Goal: Task Accomplishment & Management: Manage account settings

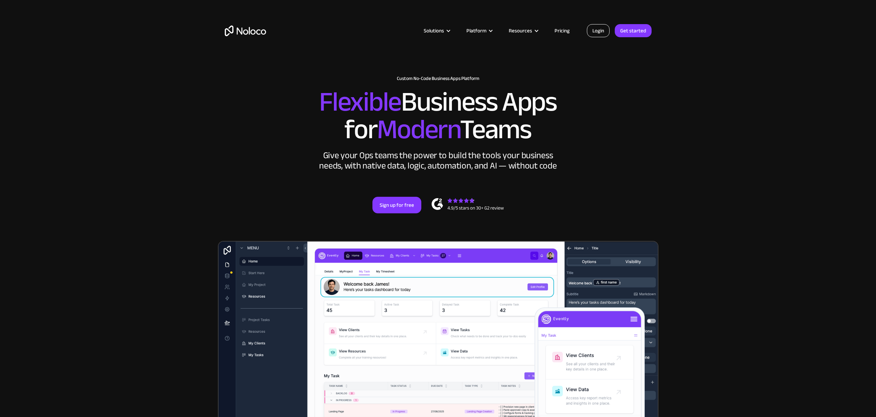
click at [595, 27] on link "Login" at bounding box center [598, 30] width 23 height 13
click at [589, 28] on link "Login" at bounding box center [598, 30] width 23 height 13
click at [596, 31] on link "Login" at bounding box center [598, 30] width 23 height 13
click at [593, 27] on link "Login" at bounding box center [598, 30] width 23 height 13
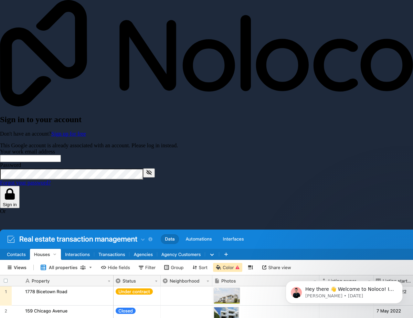
click at [58, 155] on input "Your work email address" at bounding box center [30, 158] width 61 height 7
click at [30, 186] on div "Forgot your password?" at bounding box center [206, 183] width 413 height 6
click at [57, 156] on input "Your work email address" at bounding box center [30, 158] width 61 height 7
click at [0, 186] on button "Sign in" at bounding box center [10, 197] width 20 height 22
click at [21, 155] on input "[EMAIL_ADDRESS][DOMAIN_NAME]" at bounding box center [30, 158] width 61 height 7
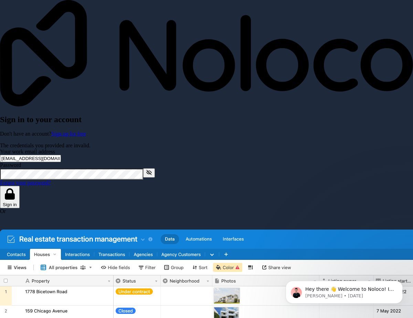
click at [21, 155] on input "[EMAIL_ADDRESS][DOMAIN_NAME]" at bounding box center [30, 158] width 61 height 7
type input "[EMAIL_ADDRESS][DOMAIN_NAME]"
click at [20, 206] on button "Sign in" at bounding box center [10, 197] width 20 height 22
click at [51, 186] on link "Forgot your password?" at bounding box center [25, 183] width 51 height 6
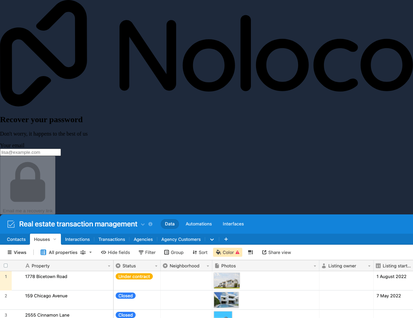
click at [61, 156] on input "Your email" at bounding box center [30, 152] width 61 height 7
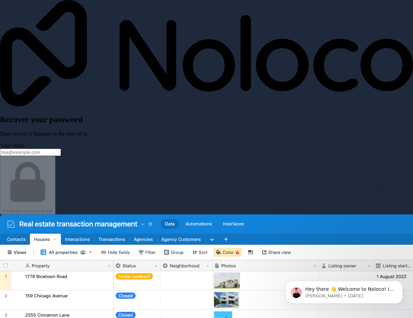
type input "[EMAIL_ADDRESS][DOMAIN_NAME]"
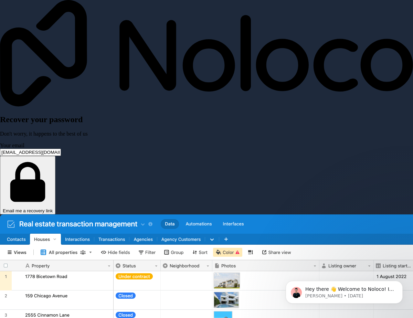
click at [93, 205] on div "Recover your password Don't worry, it happens to the best of us Your email hell…" at bounding box center [206, 107] width 413 height 215
click at [55, 200] on button "Email me a recovery link" at bounding box center [27, 185] width 55 height 58
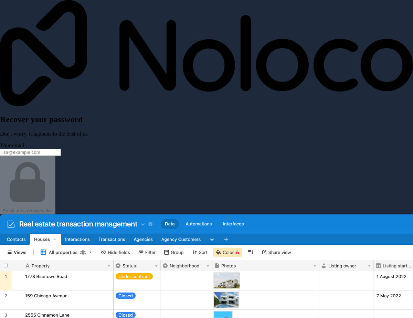
click at [61, 156] on input "Your email" at bounding box center [30, 152] width 61 height 7
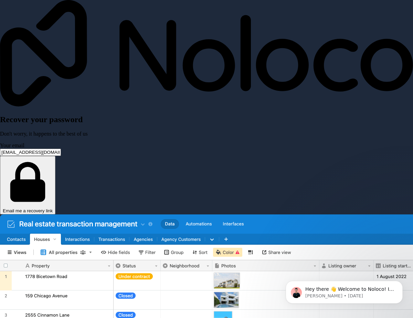
type input "kaan.oezkan@flyingbird.io"
click at [55, 200] on button "Email me a recovery link" at bounding box center [27, 185] width 55 height 58
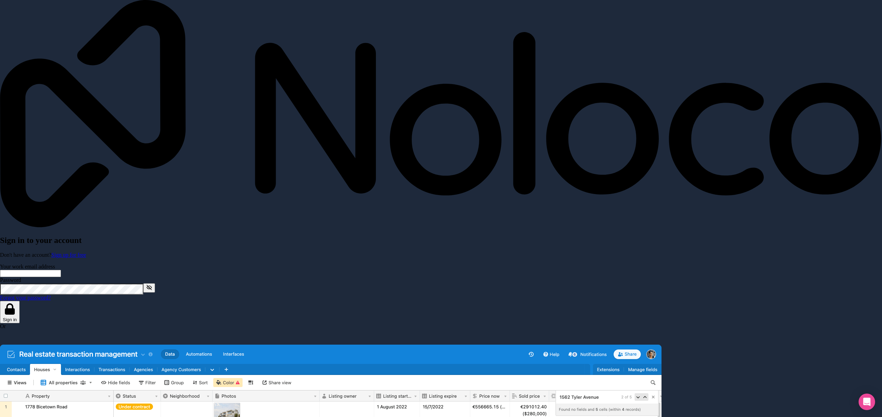
click at [61, 270] on input "Your work email address" at bounding box center [30, 273] width 61 height 7
type input "kaan.oezkan@flyingbird.io"
click at [20, 301] on button "Sign in" at bounding box center [10, 312] width 20 height 22
